Goal: Navigation & Orientation: Understand site structure

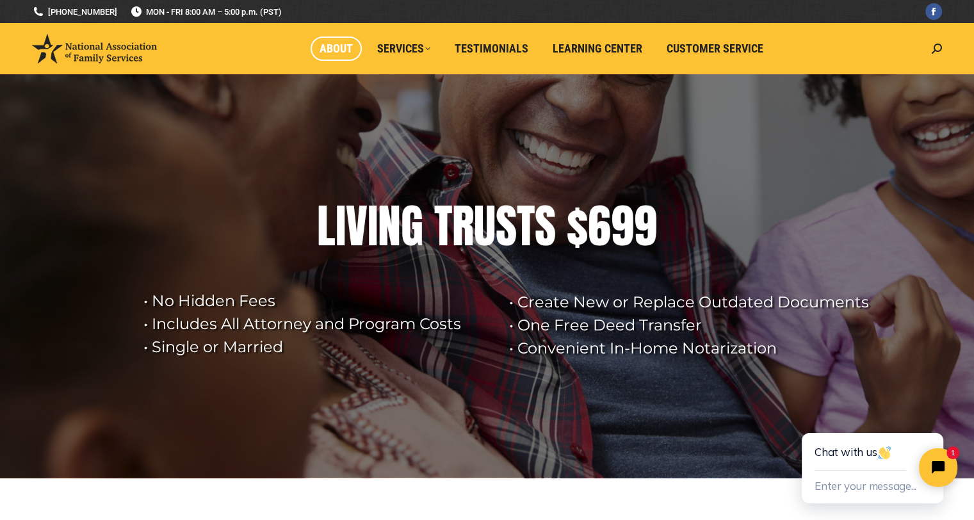
click at [335, 49] on span "About" at bounding box center [336, 49] width 33 height 14
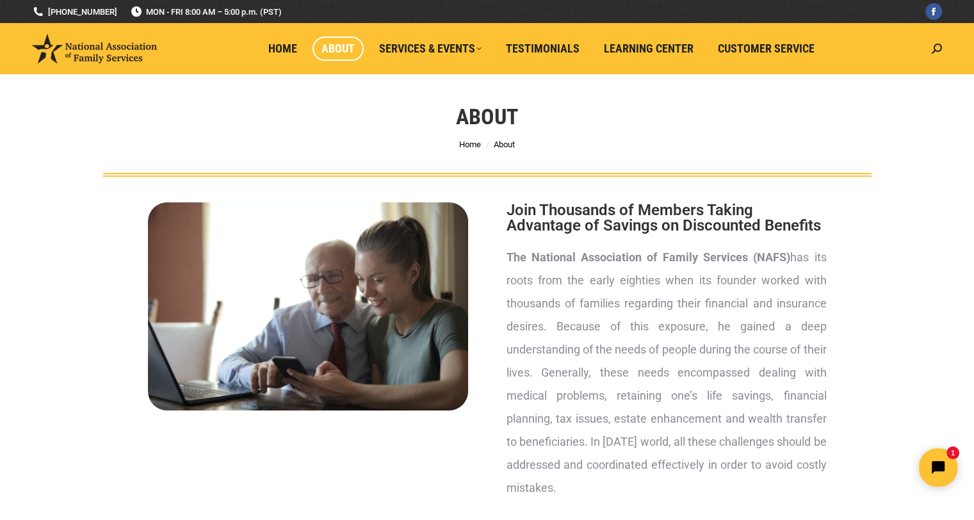
click at [942, 49] on header "National Association of Family Services Simple & Easy Estate Planning Home Abou…" at bounding box center [487, 48] width 974 height 51
click at [287, 51] on span "Home" at bounding box center [282, 49] width 29 height 14
click at [289, 55] on span "Home" at bounding box center [282, 49] width 29 height 14
